Goal: Task Accomplishment & Management: Complete application form

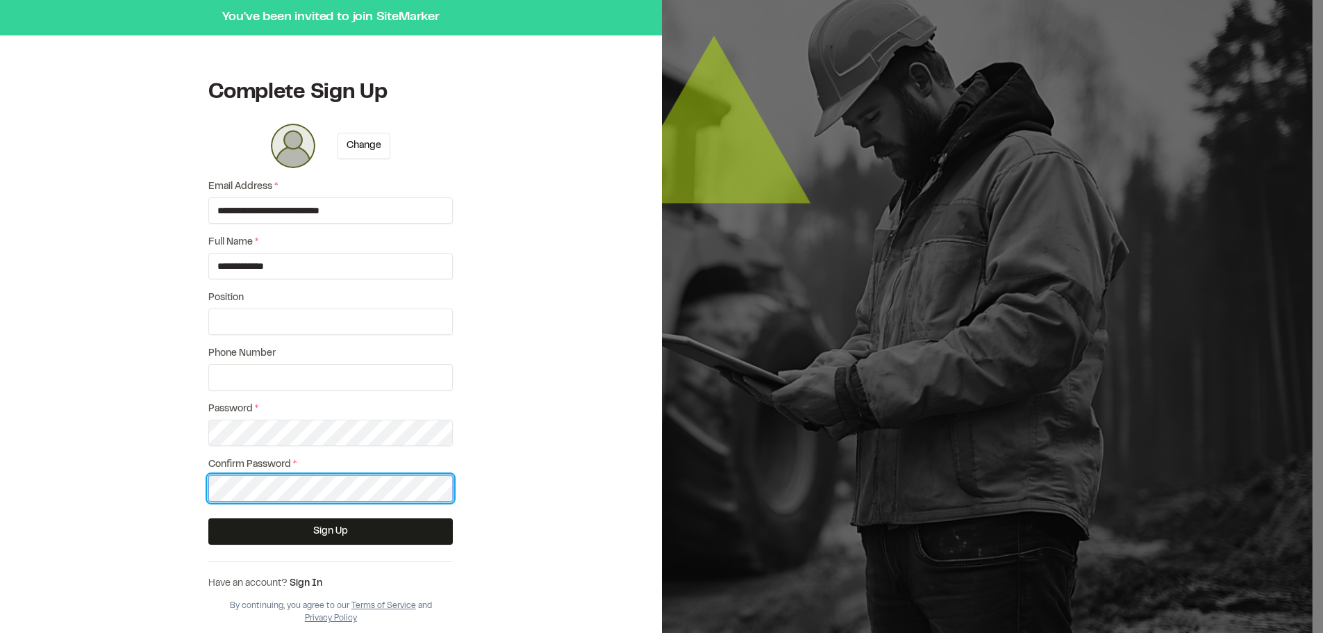
click at [208, 518] on button "Sign Up" at bounding box center [330, 531] width 244 height 26
